Goal: Task Accomplishment & Management: Manage account settings

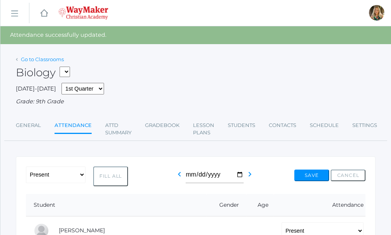
click at [30, 59] on link "Go to Classrooms" at bounding box center [42, 59] width 43 height 6
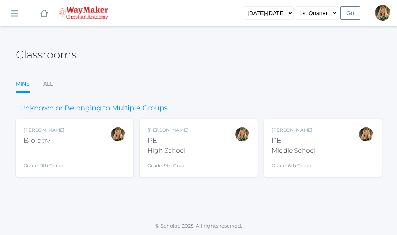
click at [187, 151] on div "High School" at bounding box center [167, 150] width 41 height 9
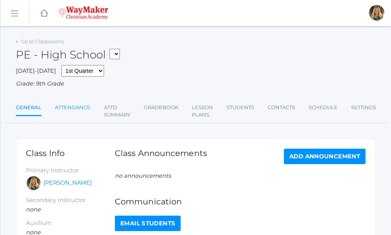
click at [67, 108] on link "Attendance" at bounding box center [73, 107] width 36 height 15
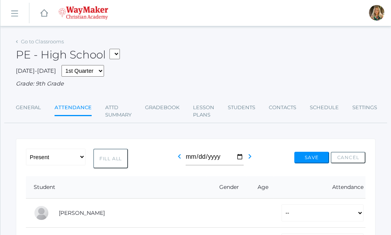
click at [116, 154] on button "Fill All" at bounding box center [110, 159] width 35 height 20
select select "P"
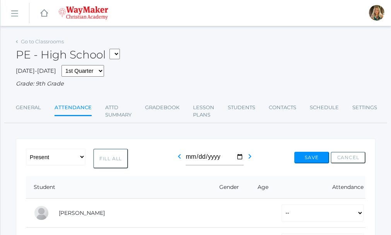
select select "P"
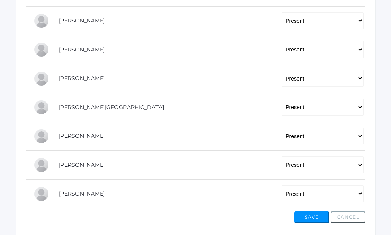
scroll to position [235, 0]
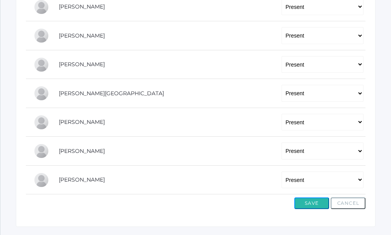
click at [303, 207] on button "Save" at bounding box center [312, 203] width 35 height 12
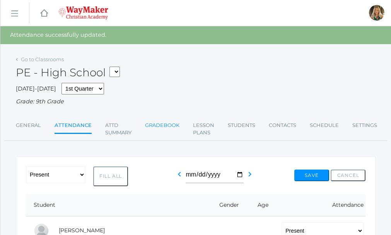
click at [156, 125] on link "Gradebook" at bounding box center [162, 125] width 34 height 15
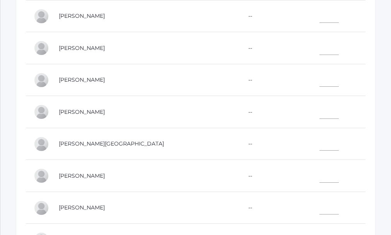
scroll to position [247, 0]
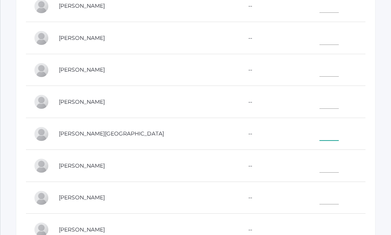
click at [320, 137] on input"] "text" at bounding box center [329, 132] width 19 height 17
type input"] "10"
click at [320, 104] on input"] "text" at bounding box center [329, 100] width 19 height 17
type input"] "10"
click at [320, 165] on input"] "text" at bounding box center [329, 164] width 19 height 17
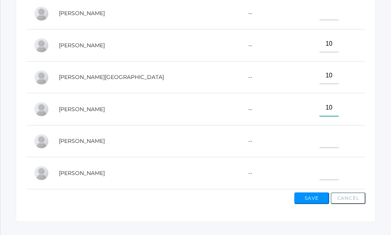
scroll to position [324, 0]
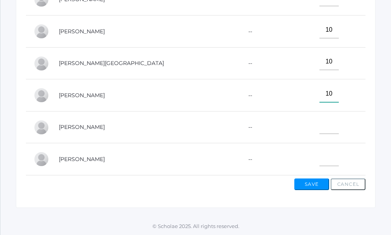
type input"] "10"
click at [316, 183] on button "Save" at bounding box center [312, 184] width 35 height 12
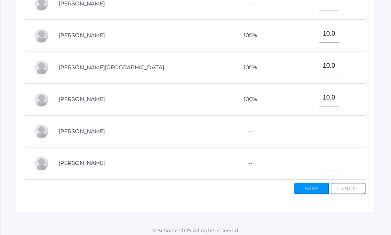
scroll to position [342, 0]
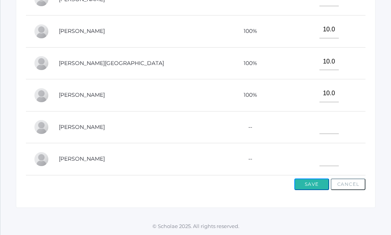
click at [312, 183] on button "Save" at bounding box center [312, 184] width 35 height 12
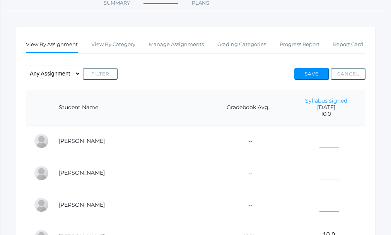
scroll to position [77, 0]
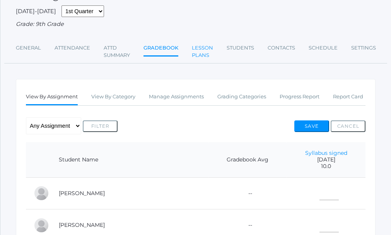
click at [199, 57] on link "Lesson Plans" at bounding box center [202, 51] width 21 height 23
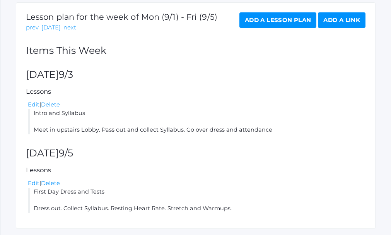
scroll to position [155, 0]
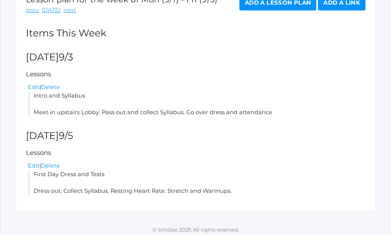
click at [229, 197] on div "Lesson plan for the week of Mon (9/1) - Fri (9/5) prev today next Add a Lesson …" at bounding box center [196, 98] width 360 height 226
click at [231, 193] on li "First Day Dress and Tests Dress out. Collect Syllabus. Resting Heart Rate. Stre…" at bounding box center [197, 182] width 338 height 25
click at [232, 189] on li "First Day Dress and Tests Dress out. Collect Syllabus. Resting Heart Rate. Stre…" at bounding box center [197, 182] width 338 height 25
click at [229, 192] on li "First Day Dress and Tests Dress out. Collect Syllabus. Resting Heart Rate. Stre…" at bounding box center [197, 182] width 338 height 25
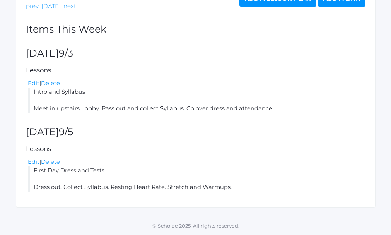
scroll to position [159, 0]
click at [32, 162] on link "Edit" at bounding box center [34, 161] width 12 height 7
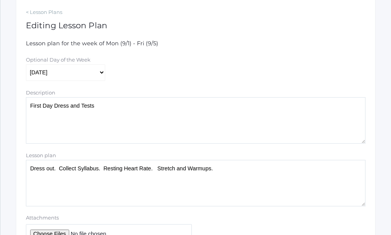
scroll to position [155, 0]
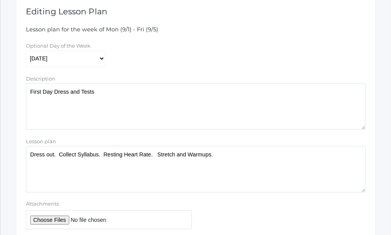
click at [217, 156] on textarea "Dress out. Collect Syllabus. Resting Heart Rate. Stretch and Warmups." at bounding box center [196, 169] width 340 height 46
click at [333, 156] on textarea "Dress out. Collect Syllabus. Resting Heart Rate. Stretch and Warmups." at bounding box center [196, 169] width 340 height 46
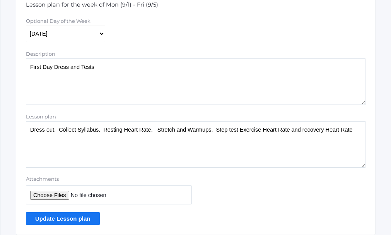
scroll to position [194, 0]
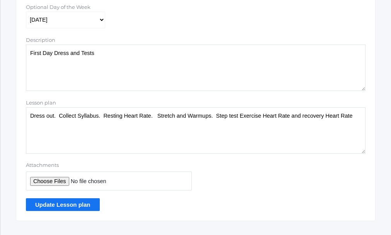
type textarea "Dress out. Collect Syllabus. Resting Heart Rate. Stretch and Warmups. Step test…"
click at [76, 207] on input "Update Lesson plan" at bounding box center [63, 204] width 74 height 13
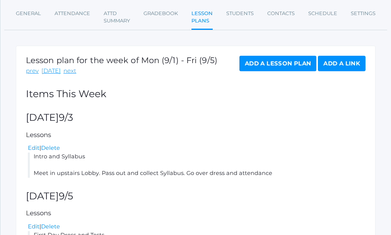
scroll to position [116, 0]
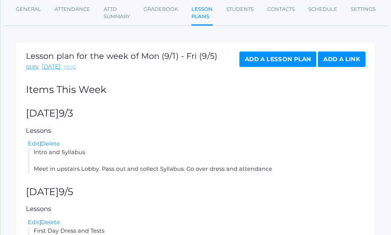
click at [67, 67] on link "next" at bounding box center [69, 66] width 13 height 9
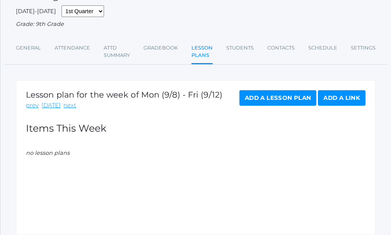
scroll to position [77, 0]
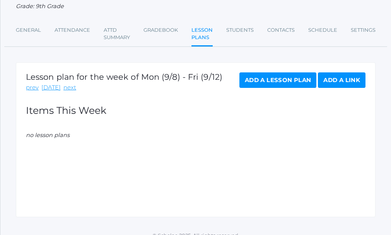
click at [304, 88] on link "Add a Lesson Plan" at bounding box center [278, 79] width 77 height 15
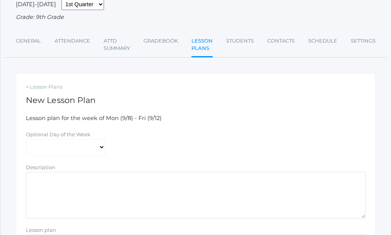
scroll to position [77, 0]
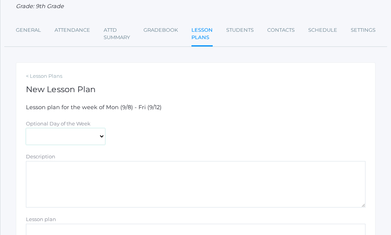
click at [102, 136] on select "Monday Tuesday Wednesday Thursday Friday" at bounding box center [65, 136] width 79 height 17
select select "2025-09-10"
click at [26, 129] on select "Monday Tuesday Wednesday Thursday Friday" at bounding box center [65, 136] width 79 height 17
click at [31, 177] on textarea "Description" at bounding box center [196, 184] width 340 height 46
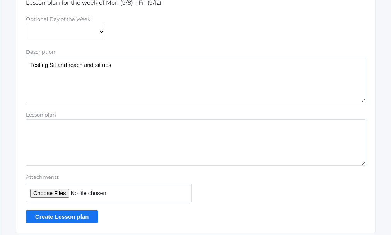
scroll to position [209, 0]
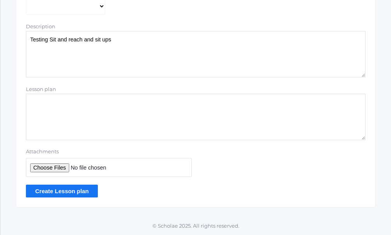
click at [66, 116] on textarea "Lesson plan" at bounding box center [196, 117] width 340 height 46
click at [91, 39] on textarea "Testing Sit and reach and sit ups" at bounding box center [196, 54] width 340 height 46
click at [65, 36] on textarea "Testing Sit and reach , sit ups" at bounding box center [196, 54] width 340 height 46
click at [85, 38] on textarea "Testing Sit & Reach , sit ups" at bounding box center [196, 54] width 340 height 46
type textarea "Testing Sit & Reach , Sit ups"
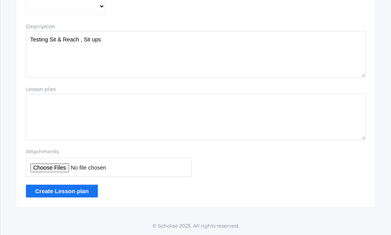
click at [65, 97] on textarea "Lesson plan" at bounding box center [196, 117] width 340 height 46
click at [123, 103] on textarea "Warm up stretching. Explain Sit and reach" at bounding box center [196, 117] width 340 height 46
click at [192, 136] on textarea "Warm up stretching. Explain Sit and Reach" at bounding box center [196, 117] width 340 height 46
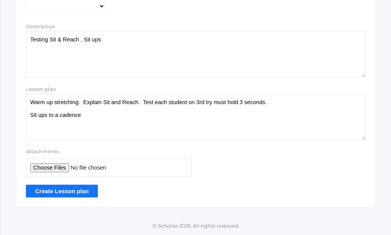
type textarea "Warm up stretching. Explain Sit and Reach. Test each student on 3rd try must ho…"
click at [56, 191] on input "Create Lesson plan" at bounding box center [62, 191] width 72 height 13
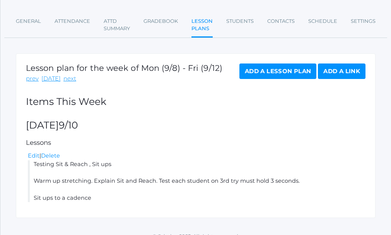
scroll to position [116, 0]
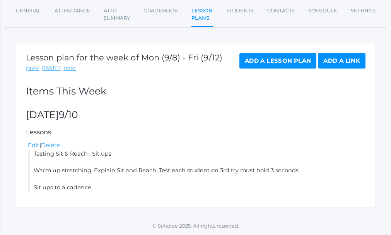
click at [286, 62] on link "Add a Lesson Plan" at bounding box center [278, 60] width 77 height 15
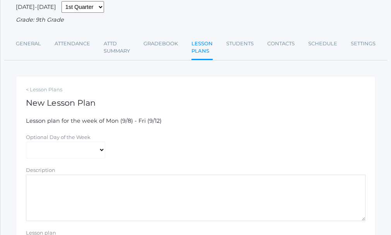
scroll to position [77, 0]
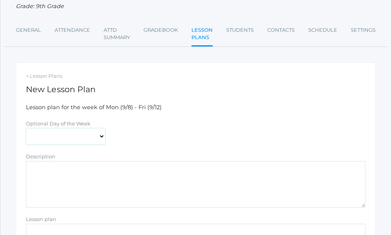
click at [100, 139] on select "Monday Tuesday Wednesday Thursday Friday" at bounding box center [65, 136] width 79 height 17
click at [26, 129] on select "Monday Tuesday Wednesday Thursday Friday" at bounding box center [65, 136] width 79 height 17
click at [122, 118] on form "Lesson plan for the week of Mon (9/8) - Fri (9/12) Optional Day of the Week Mon…" at bounding box center [196, 215] width 340 height 224
drag, startPoint x: 115, startPoint y: 134, endPoint x: 86, endPoint y: 150, distance: 32.7
click at [86, 150] on form "Lesson plan for the week of Mon (9/8) - Fri (9/12) Optional Day of the Week Mon…" at bounding box center [196, 215] width 340 height 224
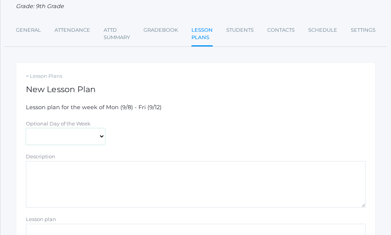
click at [101, 137] on select "Monday Tuesday Wednesday Thursday Friday" at bounding box center [65, 136] width 79 height 17
select select "2025-09-12"
click at [26, 129] on select "Monday Tuesday Wednesday Thursday Friday" at bounding box center [65, 136] width 79 height 17
click at [58, 166] on textarea "Description" at bounding box center [196, 184] width 340 height 46
click at [73, 169] on textarea "Testing Push Ups and" at bounding box center [196, 184] width 340 height 46
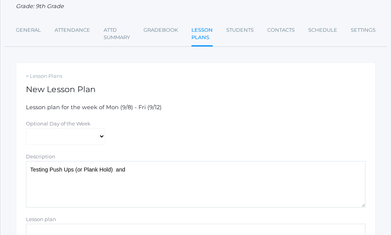
click at [135, 172] on textarea "Testing Push Ups (or Plank Hold) and" at bounding box center [196, 184] width 340 height 46
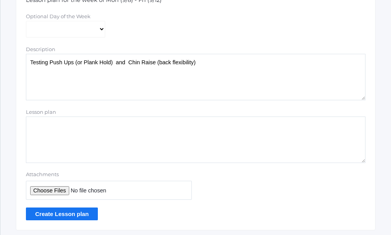
scroll to position [194, 0]
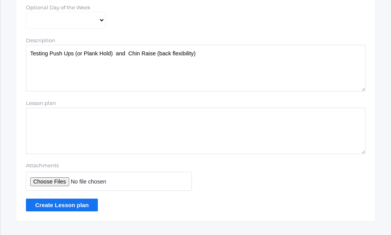
type textarea "Testing Push Ups (or Plank Hold) and Chin Raise (back flexibility)"
click at [48, 125] on textarea "Lesson plan" at bounding box center [196, 131] width 340 height 46
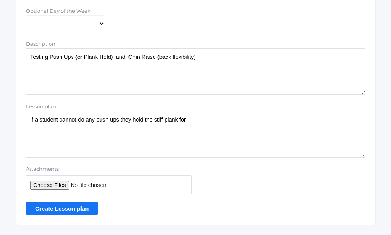
scroll to position [190, 0]
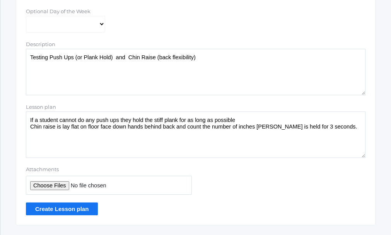
click at [246, 122] on textarea "If a student cannot do any push ups they hold the stiff plank for as long as po…" at bounding box center [196, 134] width 340 height 46
type textarea "If a student cannot do any push ups they hold the stiff plank for as long as po…"
click at [68, 211] on input "Create Lesson plan" at bounding box center [62, 208] width 72 height 13
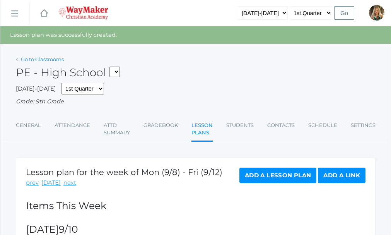
click at [33, 59] on link "Go to Classrooms" at bounding box center [42, 59] width 43 height 6
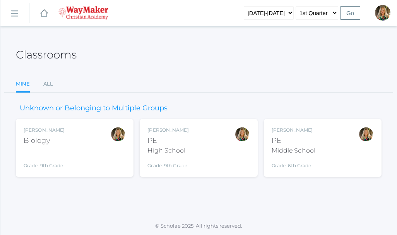
click at [304, 147] on div "Middle School" at bounding box center [294, 150] width 44 height 9
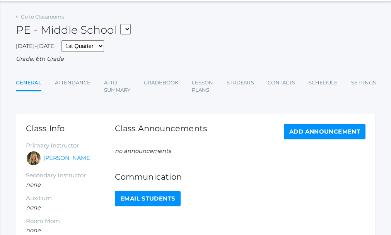
scroll to position [39, 0]
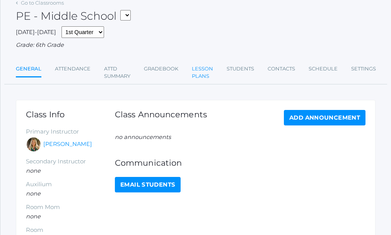
click at [210, 71] on link "Lesson Plans" at bounding box center [202, 72] width 21 height 23
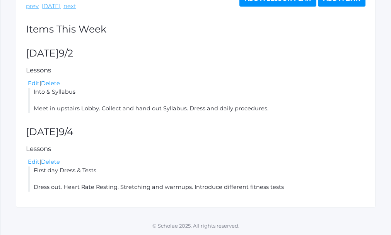
scroll to position [159, 0]
click at [288, 187] on li "First day Dress & Tests Dress out. Heart Rate Resting. Stretching and warmups. …" at bounding box center [197, 178] width 338 height 25
click at [282, 187] on li "First day Dress & Tests Dress out. Heart Rate Resting. Stretching and warmups. …" at bounding box center [197, 178] width 338 height 25
click at [29, 161] on link "Edit" at bounding box center [34, 161] width 12 height 7
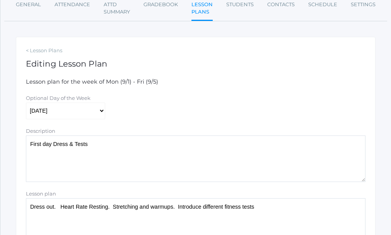
scroll to position [116, 0]
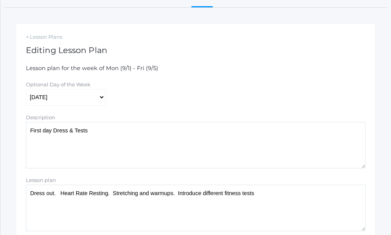
click at [256, 197] on textarea "Dress out. Heart Rate Resting. Stretching and warmups. Introduce different fitn…" at bounding box center [196, 208] width 340 height 46
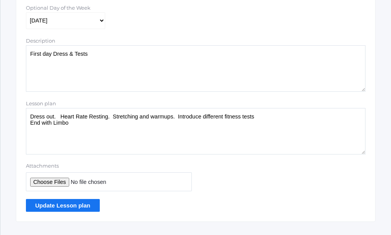
scroll to position [194, 0]
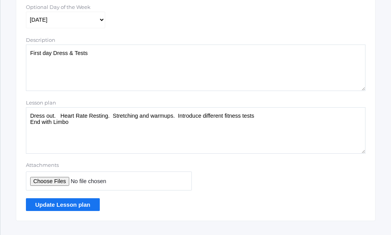
type textarea "Dress out. Heart Rate Resting. Stretching and warmups. Introduce different fitn…"
click at [76, 206] on input "Update Lesson plan" at bounding box center [63, 204] width 74 height 13
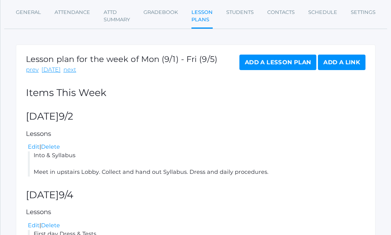
scroll to position [116, 0]
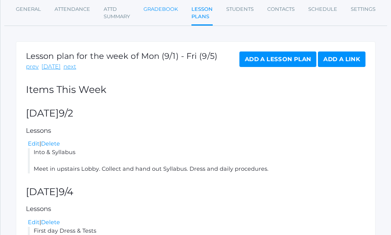
click at [162, 10] on link "Gradebook" at bounding box center [161, 9] width 34 height 15
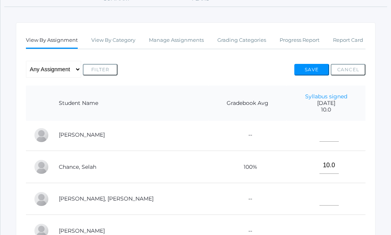
scroll to position [77, 0]
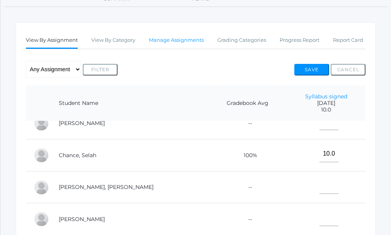
click at [177, 43] on link "Manage Assignments" at bounding box center [176, 40] width 55 height 15
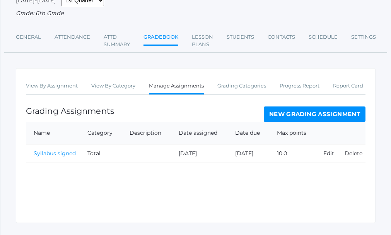
scroll to position [77, 0]
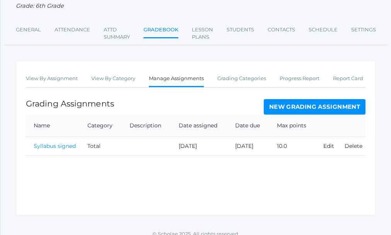
click at [315, 108] on link "New Grading Assignment" at bounding box center [315, 106] width 102 height 15
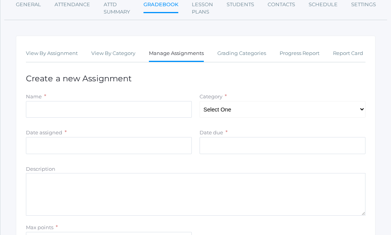
scroll to position [116, 0]
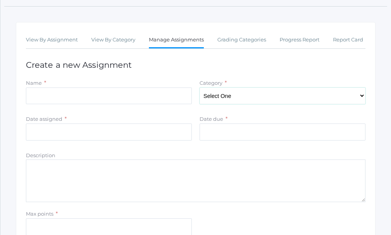
click at [361, 96] on select "Select One Total" at bounding box center [283, 95] width 166 height 17
select select "1096"
click at [200, 89] on select "Select One Total" at bounding box center [283, 95] width 166 height 17
click at [48, 92] on input "Name" at bounding box center [109, 95] width 166 height 17
type input "Week 1 attendance"
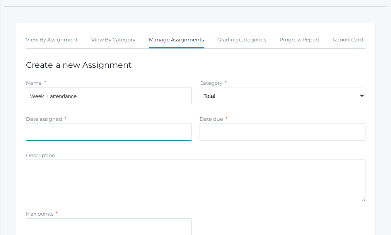
click at [36, 128] on input "Date assigned" at bounding box center [109, 131] width 166 height 17
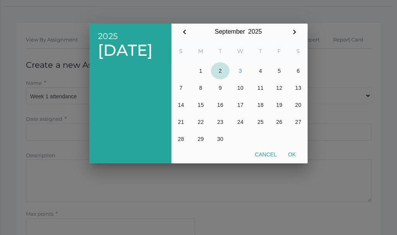
click at [219, 72] on button "2" at bounding box center [220, 70] width 19 height 17
click at [376, 157] on div at bounding box center [198, 88] width 397 height 294
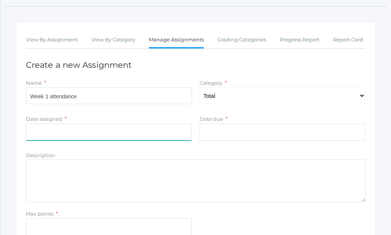
click at [62, 134] on input "Date assigned" at bounding box center [109, 131] width 166 height 17
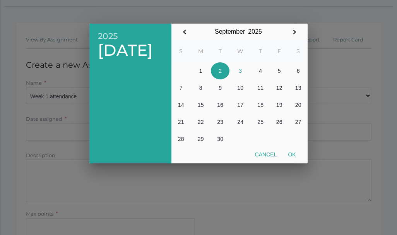
click at [222, 69] on button "2" at bounding box center [220, 70] width 19 height 17
click at [41, 135] on div at bounding box center [198, 88] width 397 height 294
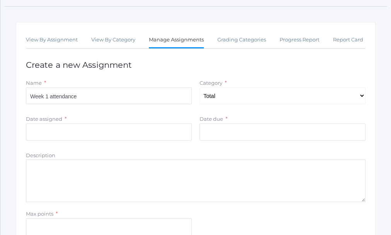
click at [65, 118] on div "*" at bounding box center [66, 118] width 2 height 7
click at [58, 136] on input "Date assigned" at bounding box center [109, 131] width 166 height 17
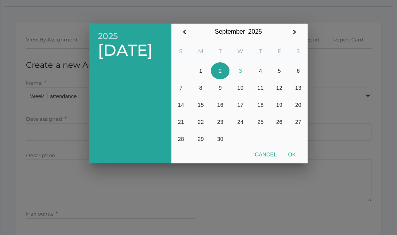
click at [217, 72] on button "2" at bounding box center [220, 70] width 19 height 17
click at [291, 154] on button "Ok" at bounding box center [292, 154] width 19 height 14
type input "2025-09-02"
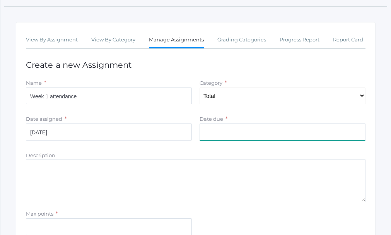
click at [216, 134] on input "Date due" at bounding box center [283, 131] width 166 height 17
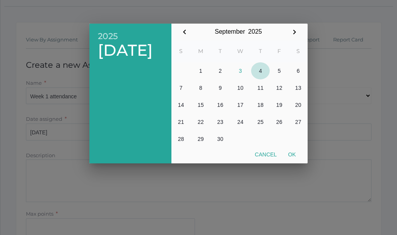
click at [262, 71] on button "4" at bounding box center [260, 70] width 19 height 17
click at [291, 156] on button "Ok" at bounding box center [292, 154] width 19 height 14
type input "2025-09-04"
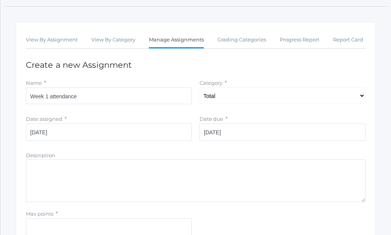
click at [46, 170] on textarea "Description" at bounding box center [196, 180] width 340 height 43
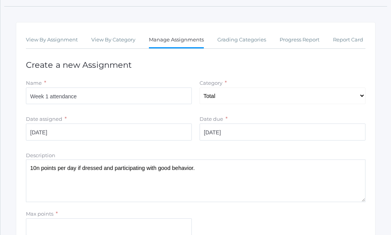
click at [38, 171] on textarea "10n points per day if dressed and participating with good behavior." at bounding box center [196, 180] width 340 height 43
click at [201, 172] on textarea "10 points per day if dressed and participating with good behavior." at bounding box center [196, 180] width 340 height 43
click at [36, 180] on textarea "10 points per day if dressed and participating with good behavior." at bounding box center [196, 180] width 340 height 43
click at [206, 168] on textarea "10 points per day if dressed and participating with good behavior." at bounding box center [196, 180] width 340 height 43
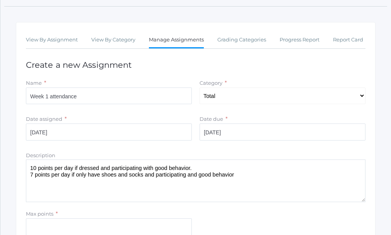
click at [251, 178] on textarea "10 points per day if dressed and participating with good behavior. 7 points per…" at bounding box center [196, 180] width 340 height 43
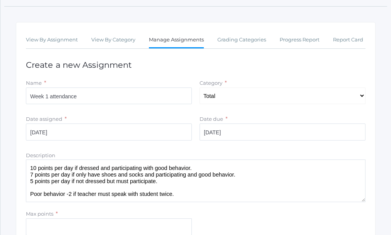
scroll to position [118, 0]
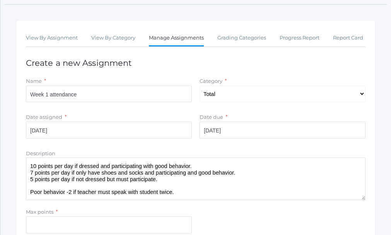
click at [69, 198] on textarea "10 points per day if dressed and participating with good behavior. 7 points per…" at bounding box center [196, 179] width 340 height 43
drag, startPoint x: 63, startPoint y: 193, endPoint x: 65, endPoint y: 197, distance: 4.0
click at [63, 194] on textarea "10 points per day if dressed and participating with good behavior. 7 points per…" at bounding box center [196, 179] width 340 height 43
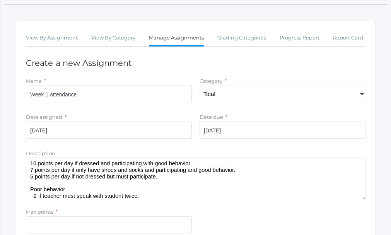
click at [142, 197] on textarea "10 points per day if dressed and participating with good behavior. 7 points per…" at bounding box center [196, 179] width 340 height 43
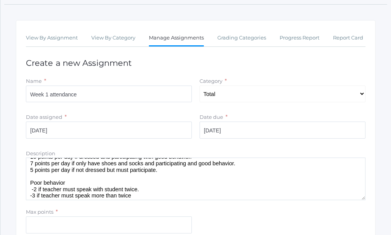
scroll to position [16, 0]
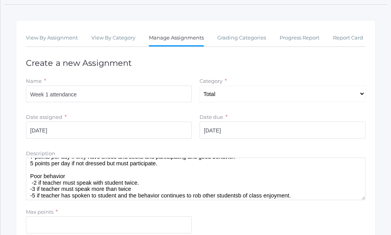
click at [247, 196] on textarea "10 points per day if dressed and participating with good behavior. 7 points per…" at bounding box center [196, 179] width 340 height 43
click at [247, 200] on textarea "10 points per day if dressed and participating with good behavior. 7 points per…" at bounding box center [196, 179] width 340 height 43
click at [291, 198] on textarea "10 points per day if dressed and participating with good behavior. 7 points per…" at bounding box center [196, 179] width 340 height 43
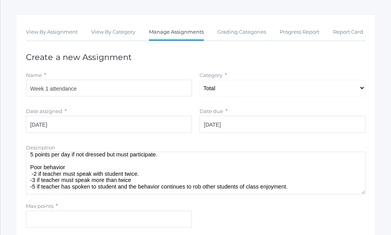
scroll to position [157, 0]
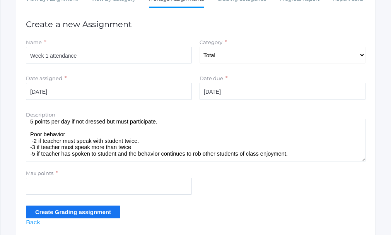
type textarea "10 points per day if dressed and participating with good behavior. 7 points per…"
click at [71, 214] on input "Create Grading assignment" at bounding box center [73, 212] width 94 height 13
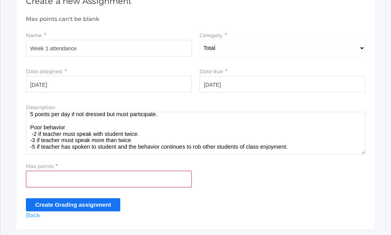
scroll to position [194, 0]
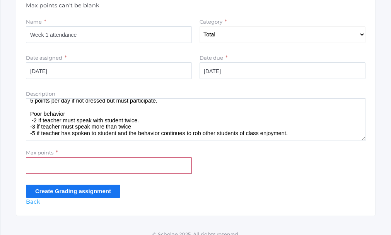
click at [39, 159] on input "Max points" at bounding box center [109, 165] width 166 height 17
type input "20"
click at [57, 192] on input "Create Grading assignment" at bounding box center [73, 191] width 94 height 13
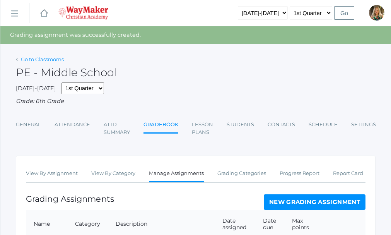
click at [51, 62] on link "Go to Classrooms" at bounding box center [42, 59] width 43 height 6
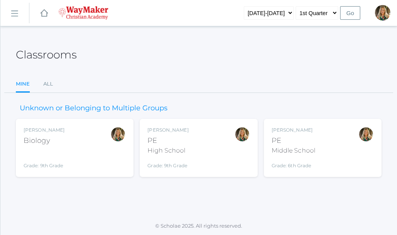
click at [42, 138] on div "Biology" at bounding box center [44, 140] width 41 height 10
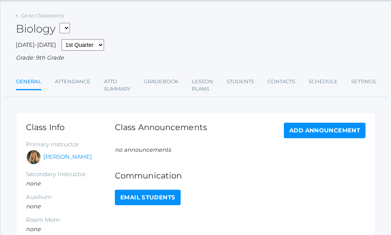
scroll to position [77, 0]
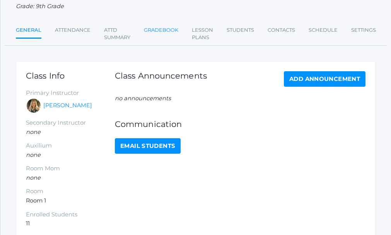
click at [164, 31] on link "Gradebook" at bounding box center [161, 29] width 34 height 15
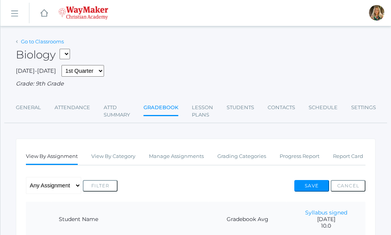
click at [41, 43] on link "Go to Classrooms" at bounding box center [42, 41] width 43 height 6
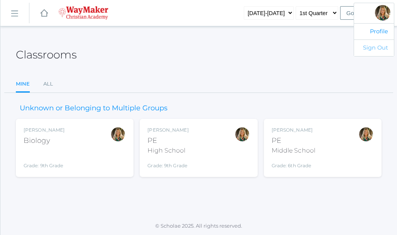
click at [374, 48] on link "Sign Out" at bounding box center [374, 47] width 40 height 17
